Goal: Task Accomplishment & Management: Use online tool/utility

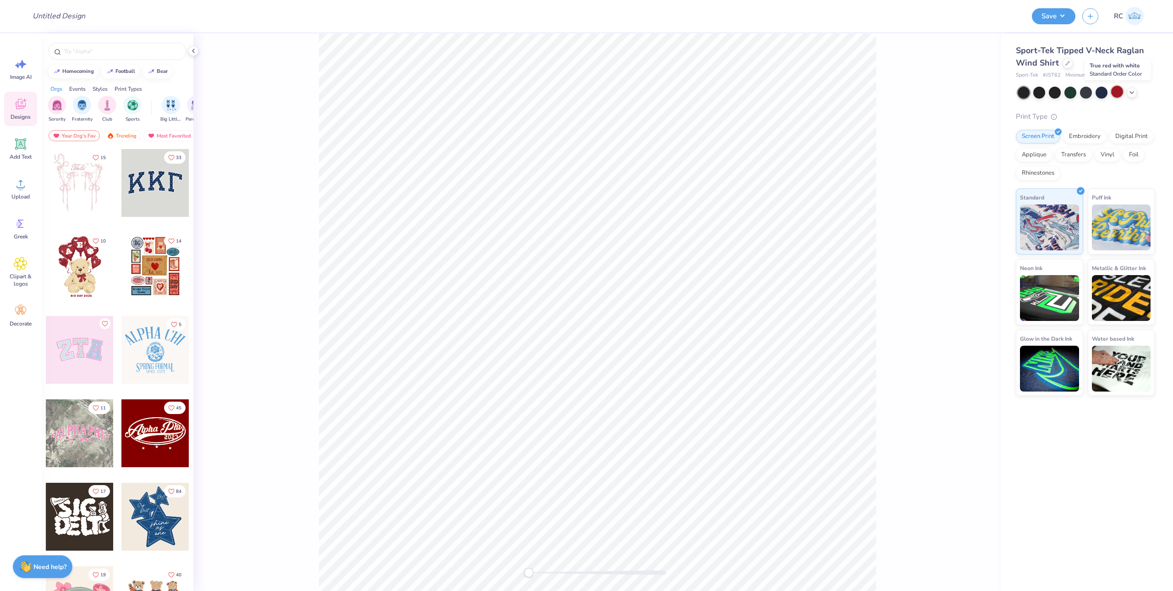
click at [1118, 96] on div at bounding box center [1118, 92] width 12 height 12
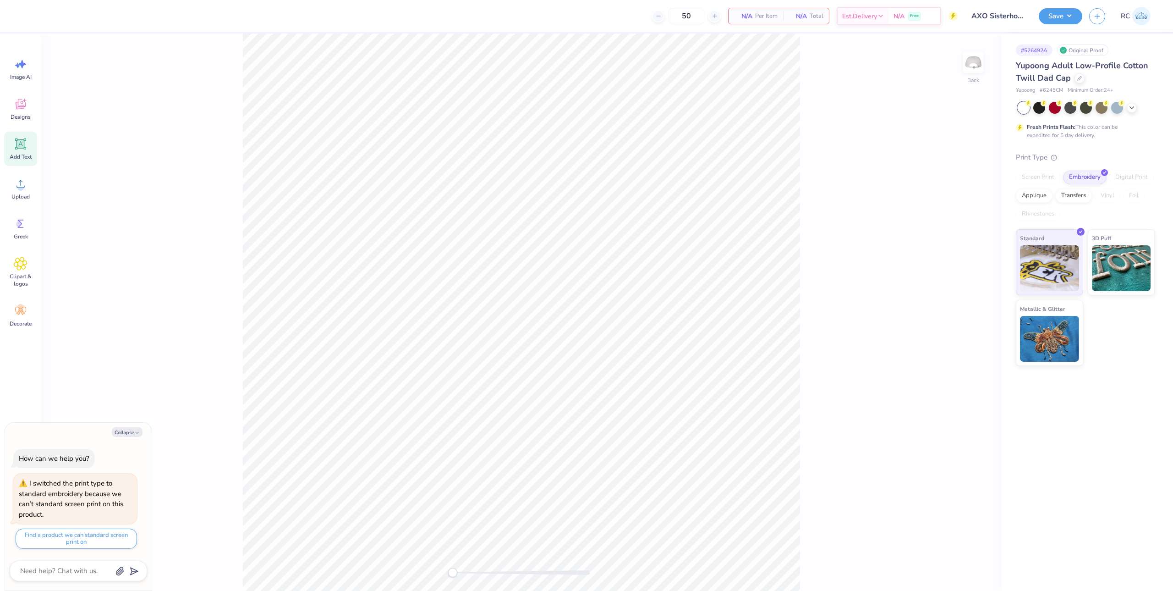
click at [16, 162] on div "Add Text" at bounding box center [20, 149] width 33 height 34
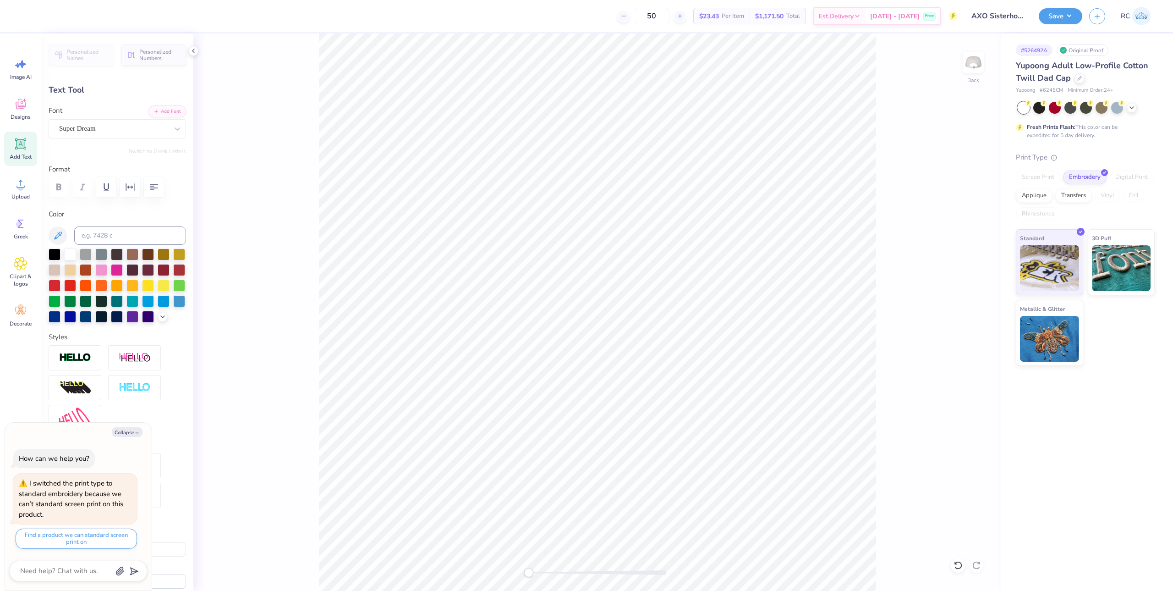
type textarea "x"
type input "4.93"
type input "1.43"
click at [895, 152] on div "Back" at bounding box center [597, 311] width 808 height 557
type textarea "x"
